Goal: Navigation & Orientation: Find specific page/section

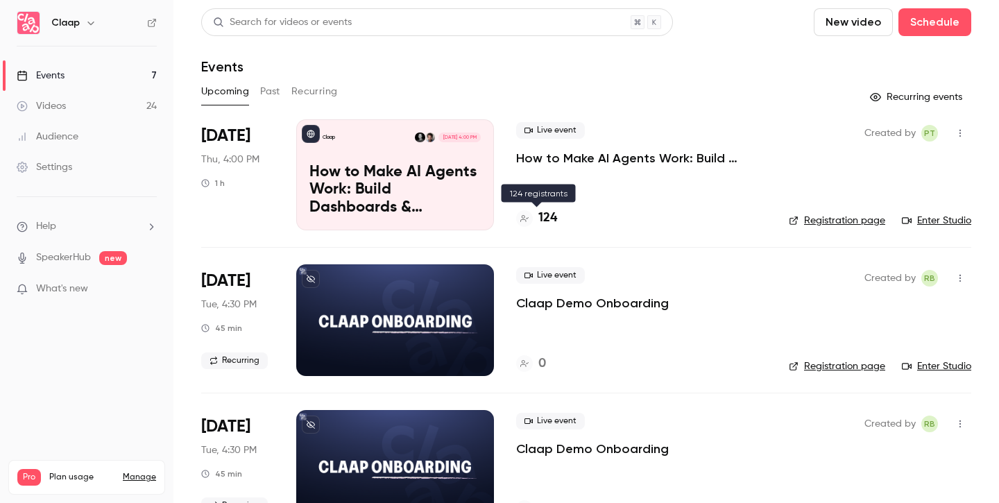
click at [554, 218] on h4 "124" at bounding box center [548, 218] width 19 height 19
click at [950, 222] on link "Enter Studio" at bounding box center [936, 221] width 69 height 14
click at [943, 219] on link "Enter Studio" at bounding box center [936, 221] width 69 height 14
click at [398, 83] on div "Upcoming Past Recurring" at bounding box center [586, 92] width 770 height 22
click at [952, 220] on link "Enter Studio" at bounding box center [936, 221] width 69 height 14
